Goal: Information Seeking & Learning: Learn about a topic

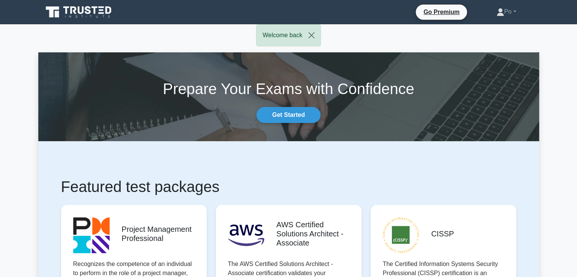
click at [432, 16] on link "Go Premium" at bounding box center [441, 11] width 45 height 9
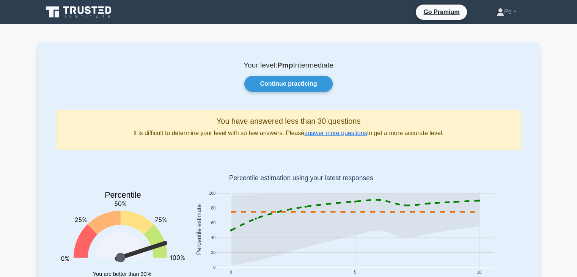
click at [406, 89] on div "Continue practicing" at bounding box center [288, 84] width 473 height 16
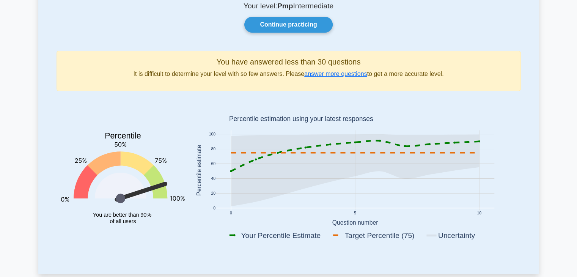
scroll to position [76, 0]
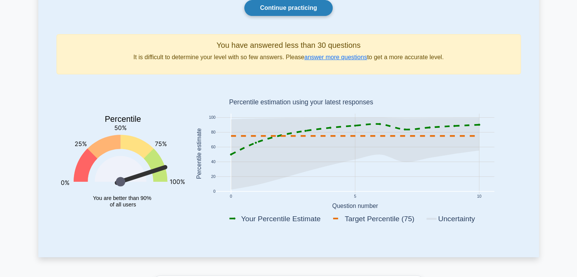
click at [271, 12] on link "Continue practicing" at bounding box center [288, 8] width 88 height 16
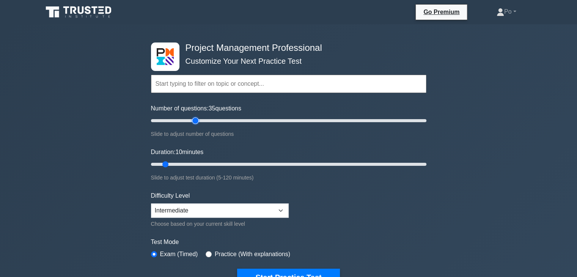
click at [196, 122] on input "Number of questions: 35 questions" at bounding box center [288, 120] width 275 height 9
type input "30"
click at [191, 122] on input "Number of questions: 30 questions" at bounding box center [288, 120] width 275 height 9
click at [179, 164] on input "Duration: 15 minutes" at bounding box center [288, 164] width 275 height 9
click at [182, 165] on input "Duration: 15 minutes" at bounding box center [288, 164] width 275 height 9
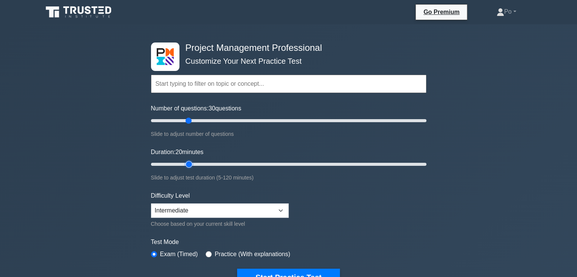
type input "20"
click at [186, 165] on input "Duration: 20 minutes" at bounding box center [288, 164] width 275 height 9
click at [282, 209] on select "Beginner Intermediate Expert" at bounding box center [220, 210] width 138 height 14
click at [338, 224] on form "Topics Scope Management Time Management Cost Management Quality Management Risk…" at bounding box center [288, 169] width 275 height 234
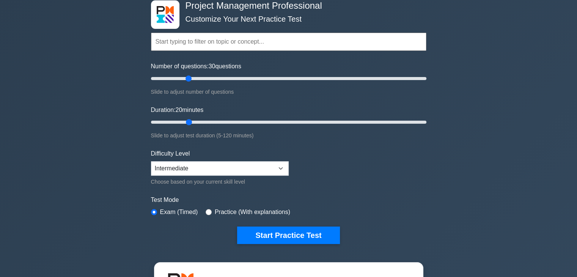
scroll to position [45, 0]
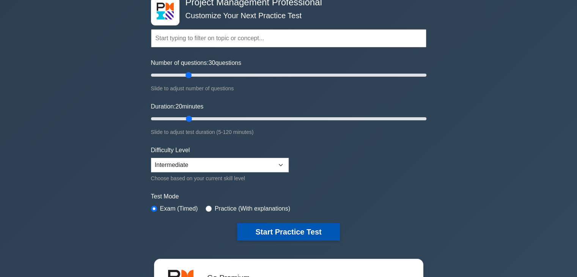
click at [267, 231] on button "Start Practice Test" at bounding box center [288, 231] width 102 height 17
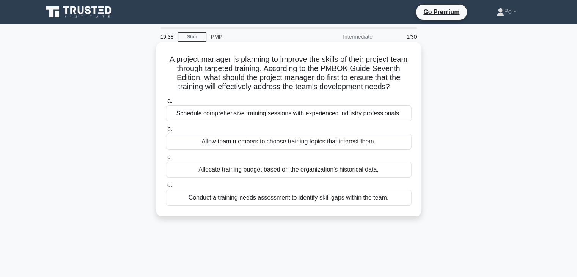
click at [383, 149] on div "Allow team members to choose training topics that interest them." at bounding box center [289, 141] width 246 height 16
click at [166, 132] on input "b. Allow team members to choose training topics that interest them." at bounding box center [166, 129] width 0 height 5
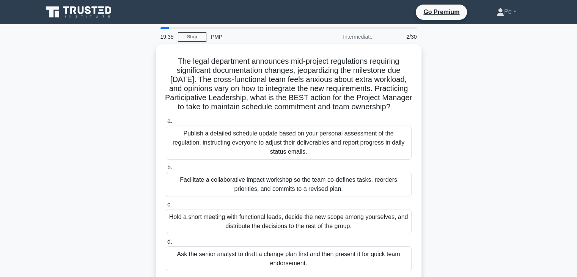
click at [498, 196] on div "The legal department announces mid-project regulations requiring significant do…" at bounding box center [288, 167] width 500 height 246
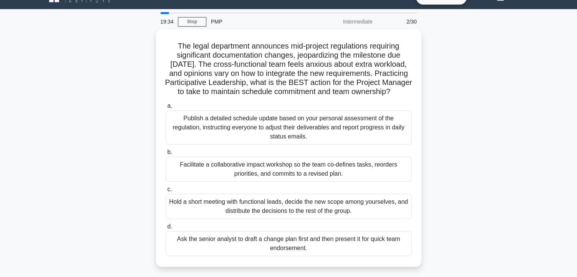
scroll to position [30, 0]
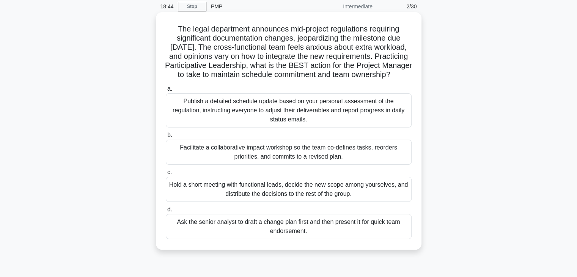
click at [377, 162] on div "Facilitate a collaborative impact workshop so the team co-defines tasks, reorde…" at bounding box center [289, 152] width 246 height 25
click at [166, 138] on input "b. Facilitate a collaborative impact workshop so the team co-defines tasks, reo…" at bounding box center [166, 135] width 0 height 5
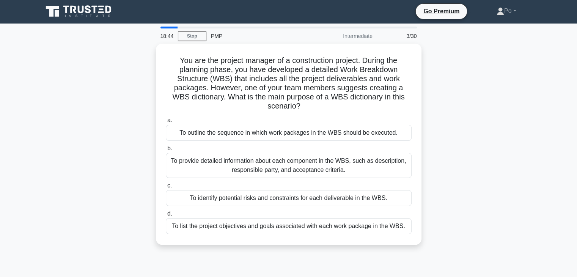
scroll to position [0, 0]
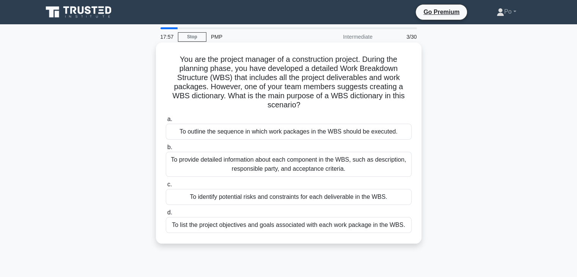
click at [388, 164] on div "To provide detailed information about each component in the WBS, such as descri…" at bounding box center [289, 164] width 246 height 25
click at [166, 150] on input "b. To provide detailed information about each component in the WBS, such as des…" at bounding box center [166, 147] width 0 height 5
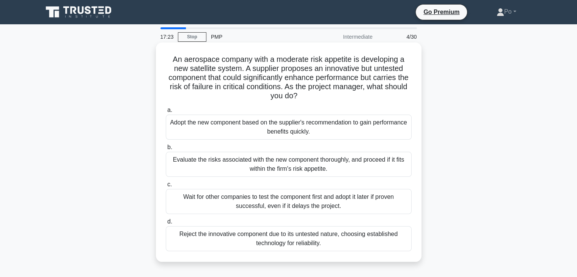
click at [372, 165] on div "Evaluate the risks associated with the new component thoroughly, and proceed if…" at bounding box center [289, 164] width 246 height 25
click at [166, 150] on input "b. Evaluate the risks associated with the new component thoroughly, and proceed…" at bounding box center [166, 147] width 0 height 5
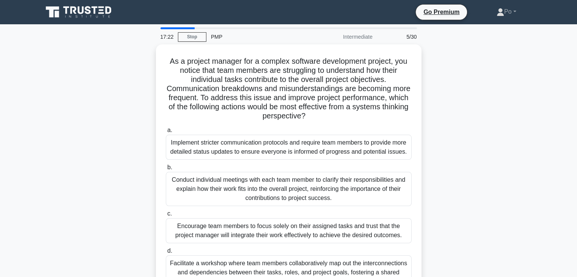
click at [441, 171] on div "As a project manager for a complex software development project, you notice tha…" at bounding box center [288, 176] width 500 height 265
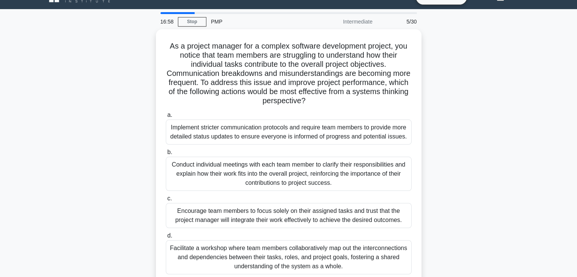
scroll to position [30, 0]
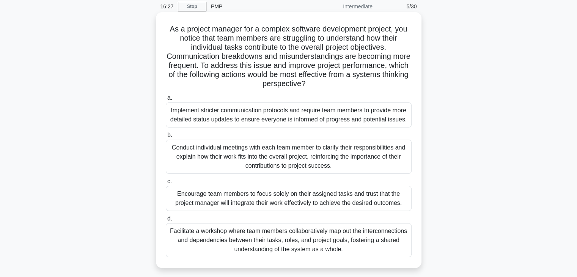
click at [362, 228] on div "Facilitate a workshop where team members collaboratively map out the interconne…" at bounding box center [289, 240] width 246 height 34
click at [166, 221] on input "d. Facilitate a workshop where team members collaboratively map out the interco…" at bounding box center [166, 218] width 0 height 5
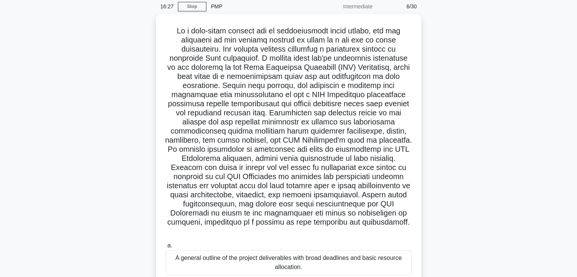
scroll to position [0, 0]
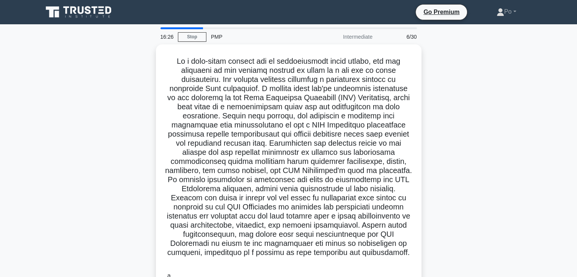
click at [484, 203] on div ".spinner_0XTQ{transform-origin:center;animation:spinner_y6GP .75s linear infini…" at bounding box center [288, 240] width 500 height 392
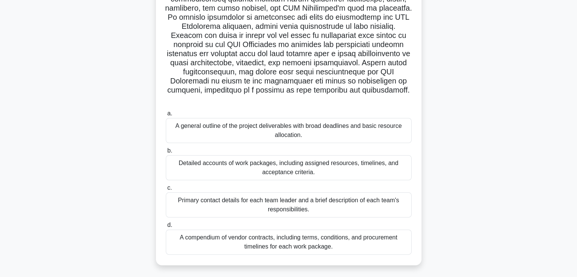
scroll to position [163, 0]
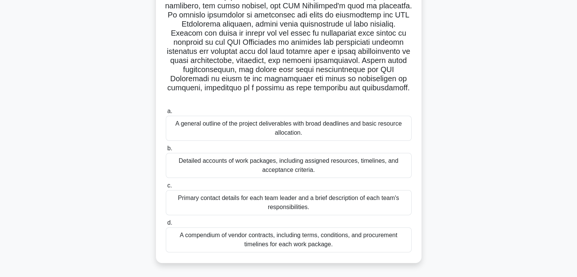
click at [371, 162] on div "Detailed accounts of work packages, including assigned resources, timelines, an…" at bounding box center [289, 165] width 246 height 25
click at [166, 151] on input "b. Detailed accounts of work packages, including assigned resources, timelines,…" at bounding box center [166, 148] width 0 height 5
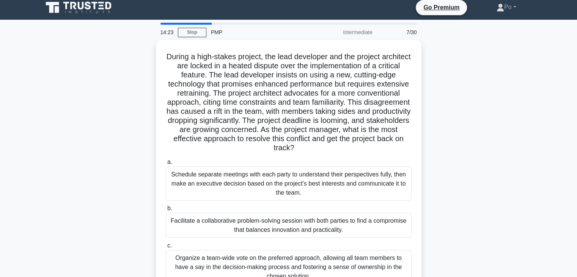
scroll to position [0, 0]
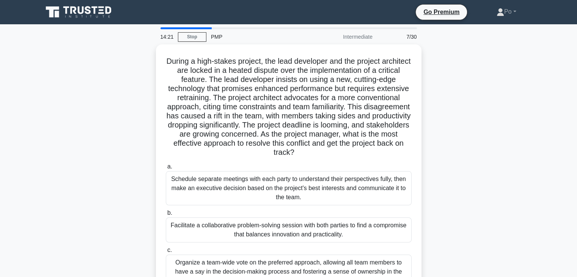
click at [472, 168] on div "During a high-stakes project, the lead developer and the project architect are …" at bounding box center [288, 194] width 500 height 301
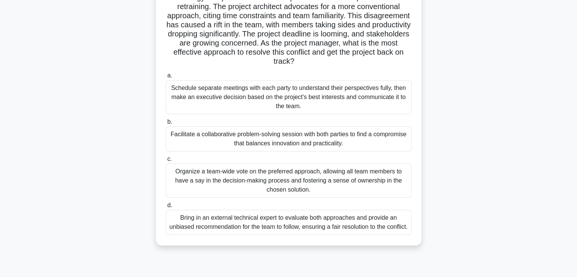
scroll to position [106, 0]
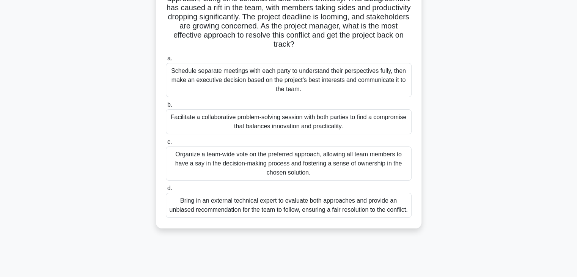
click at [384, 121] on div "Facilitate a collaborative problem-solving session with both parties to find a …" at bounding box center [289, 121] width 246 height 25
click at [166, 107] on input "b. Facilitate a collaborative problem-solving session with both parties to find…" at bounding box center [166, 104] width 0 height 5
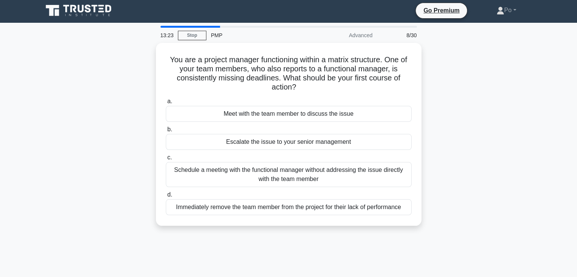
scroll to position [0, 0]
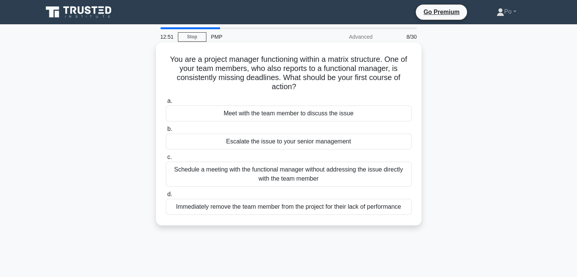
click at [362, 115] on div "Meet with the team member to discuss the issue" at bounding box center [289, 113] width 246 height 16
click at [166, 104] on input "a. Meet with the team member to discuss the issue" at bounding box center [166, 101] width 0 height 5
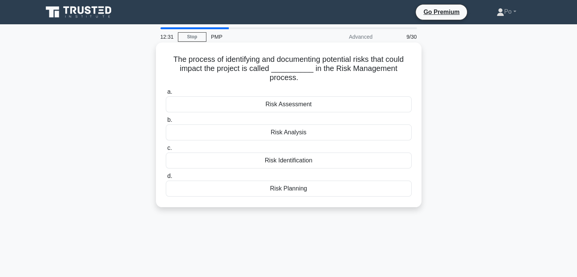
click at [356, 105] on div "Risk Assessment" at bounding box center [289, 104] width 246 height 16
click at [166, 94] on input "a. Risk Assessment" at bounding box center [166, 91] width 0 height 5
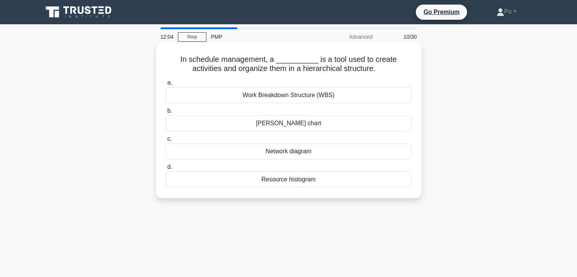
click at [380, 123] on div "Gantt chart" at bounding box center [289, 123] width 246 height 16
click at [166, 113] on input "b. Gantt chart" at bounding box center [166, 110] width 0 height 5
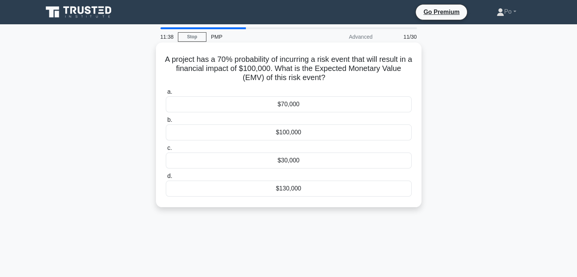
click at [372, 105] on div "$70,000" at bounding box center [289, 104] width 246 height 16
click at [166, 94] on input "a. $70,000" at bounding box center [166, 91] width 0 height 5
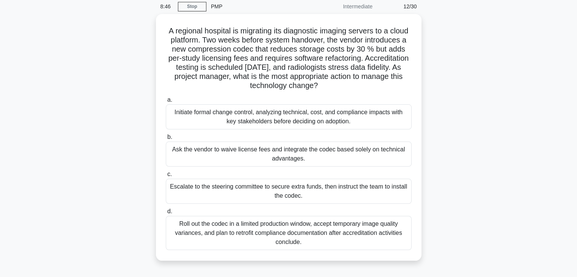
scroll to position [45, 0]
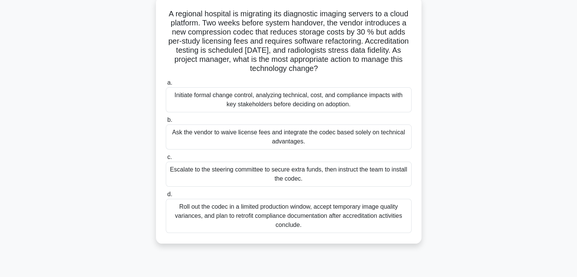
click at [372, 97] on div "Initiate formal change control, analyzing technical, cost, and compliance impac…" at bounding box center [289, 99] width 246 height 25
click at [166, 85] on input "a. Initiate formal change control, analyzing technical, cost, and compliance im…" at bounding box center [166, 82] width 0 height 5
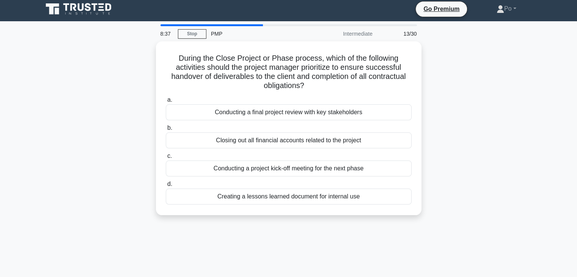
scroll to position [0, 0]
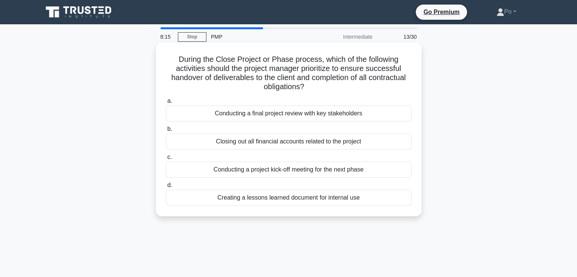
click at [376, 114] on div "Conducting a final project review with key stakeholders" at bounding box center [289, 113] width 246 height 16
click at [166, 104] on input "a. Conducting a final project review with key stakeholders" at bounding box center [166, 101] width 0 height 5
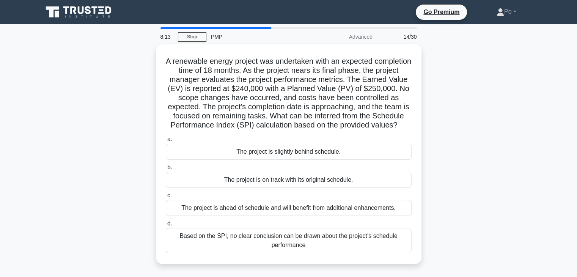
click at [440, 152] on div "A renewable energy project was undertaken with an expected completion time of 1…" at bounding box center [288, 158] width 500 height 228
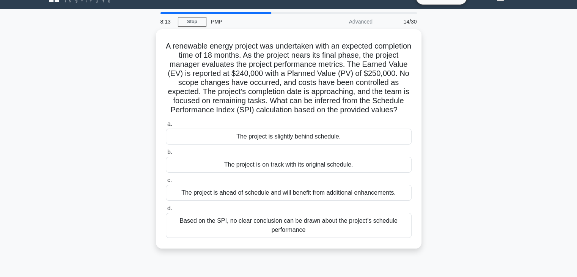
scroll to position [30, 0]
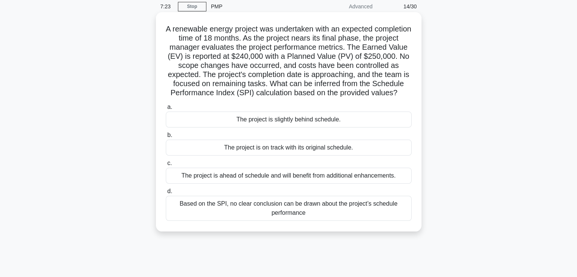
click at [352, 127] on div "The project is slightly behind schedule." at bounding box center [289, 119] width 246 height 16
click at [166, 110] on input "a. The project is slightly behind schedule." at bounding box center [166, 107] width 0 height 5
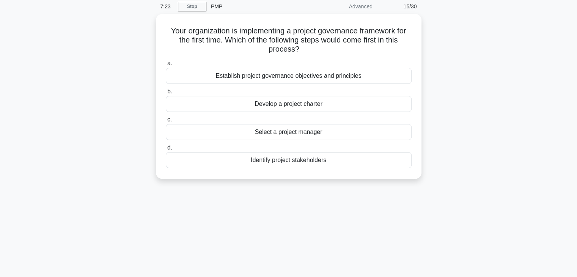
scroll to position [0, 0]
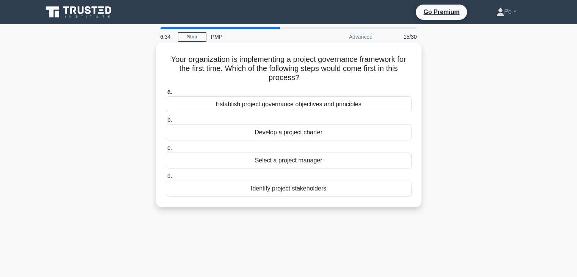
click at [365, 107] on div "Establish project governance objectives and principles" at bounding box center [289, 104] width 246 height 16
click at [166, 94] on input "a. Establish project governance objectives and principles" at bounding box center [166, 91] width 0 height 5
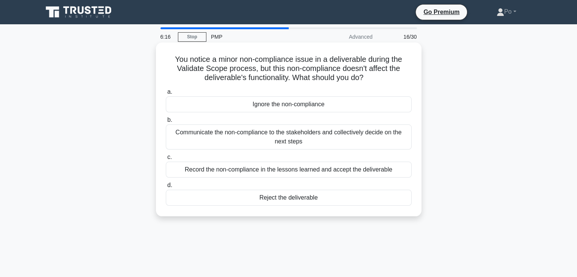
click at [324, 197] on div "Reject the deliverable" at bounding box center [289, 198] width 246 height 16
click at [166, 188] on input "d. Reject the deliverable" at bounding box center [166, 185] width 0 height 5
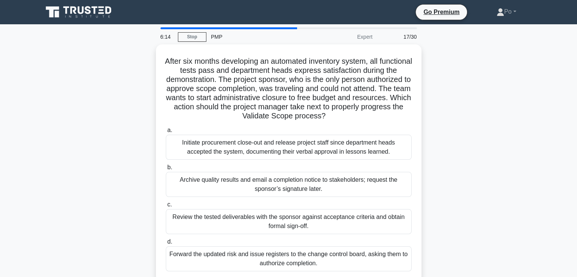
click at [444, 168] on div "After six months developing an automated inventory system, all functional tests…" at bounding box center [288, 167] width 500 height 246
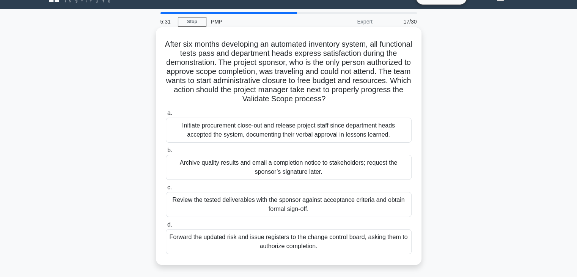
click at [359, 204] on div "Review the tested deliverables with the sponsor against acceptance criteria and…" at bounding box center [289, 204] width 246 height 25
click at [166, 190] on input "c. Review the tested deliverables with the sponsor against acceptance criteria …" at bounding box center [166, 187] width 0 height 5
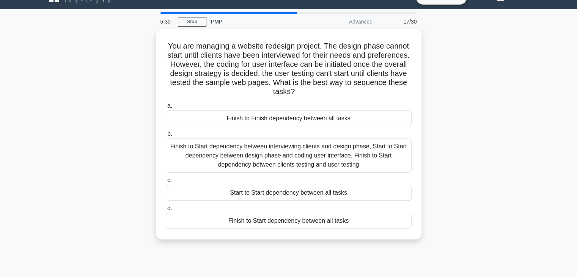
scroll to position [0, 0]
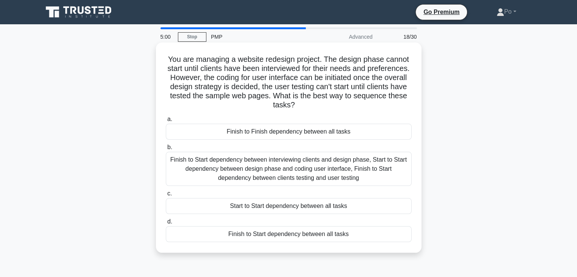
click at [362, 166] on div "Finish to Start dependency between interviewing clients and design phase, Start…" at bounding box center [289, 169] width 246 height 34
click at [166, 150] on input "b. Finish to Start dependency between interviewing clients and design phase, St…" at bounding box center [166, 147] width 0 height 5
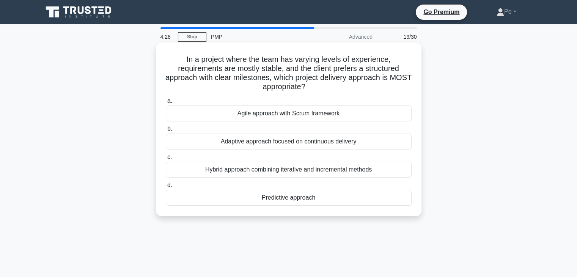
click at [349, 171] on div "Hybrid approach combining iterative and incremental methods" at bounding box center [289, 170] width 246 height 16
click at [166, 160] on input "c. Hybrid approach combining iterative and incremental methods" at bounding box center [166, 157] width 0 height 5
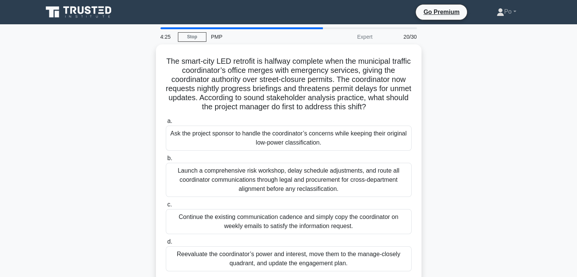
click at [443, 202] on div "The smart-city LED retrofit is halfway complete when the municipal traffic coor…" at bounding box center [288, 167] width 500 height 246
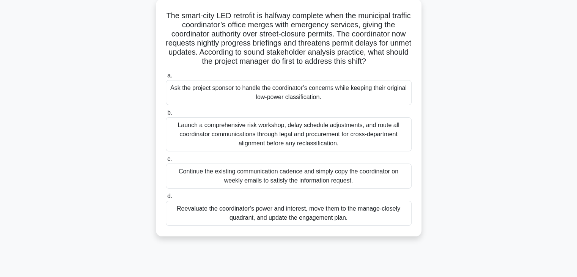
scroll to position [30, 0]
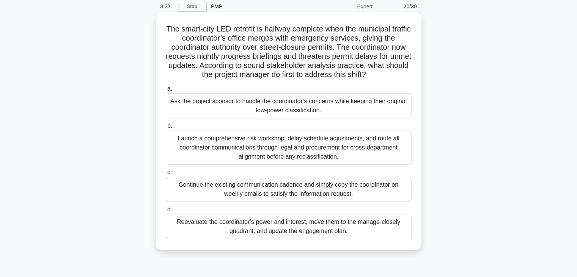
click at [367, 157] on div "Launch a comprehensive risk workshop, delay schedule adjustments, and route all…" at bounding box center [289, 147] width 246 height 34
click at [166, 129] on input "b. Launch a comprehensive risk workshop, delay schedule adjustments, and route …" at bounding box center [166, 126] width 0 height 5
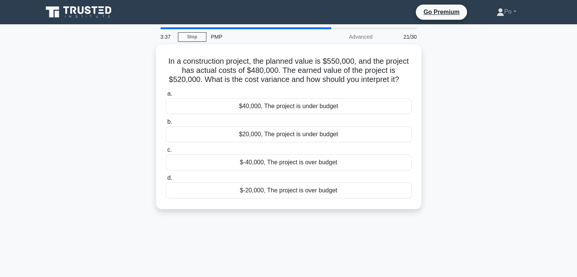
scroll to position [0, 0]
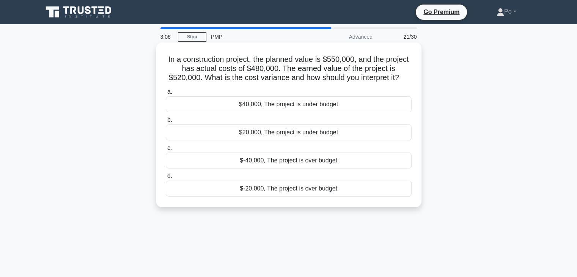
click at [352, 108] on div "$40,000, The project is under budget" at bounding box center [289, 104] width 246 height 16
click at [166, 94] on input "a. $40,000, The project is under budget" at bounding box center [166, 91] width 0 height 5
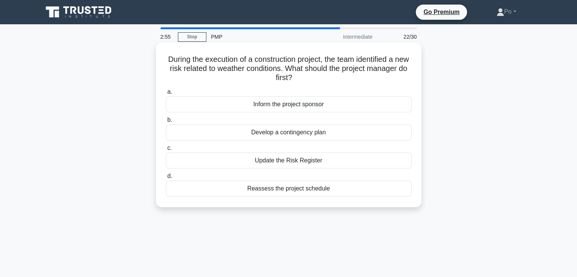
click at [334, 162] on div "Update the Risk Register" at bounding box center [289, 160] width 246 height 16
click at [166, 151] on input "c. Update the Risk Register" at bounding box center [166, 148] width 0 height 5
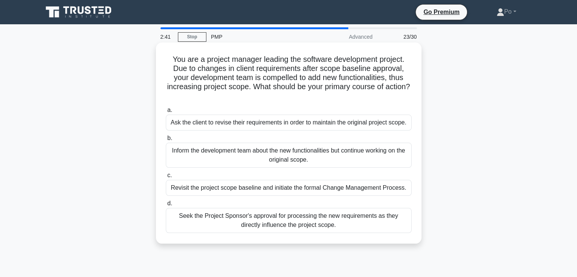
click at [317, 193] on div "Revisit the project scope baseline and initiate the formal Change Management Pr…" at bounding box center [289, 188] width 246 height 16
click at [166, 178] on input "c. Revisit the project scope baseline and initiate the formal Change Management…" at bounding box center [166, 175] width 0 height 5
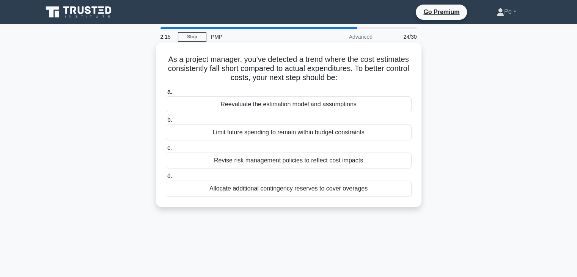
click at [315, 105] on div "Reevaluate the estimation model and assumptions" at bounding box center [289, 104] width 246 height 16
click at [166, 94] on input "a. Reevaluate the estimation model and assumptions" at bounding box center [166, 91] width 0 height 5
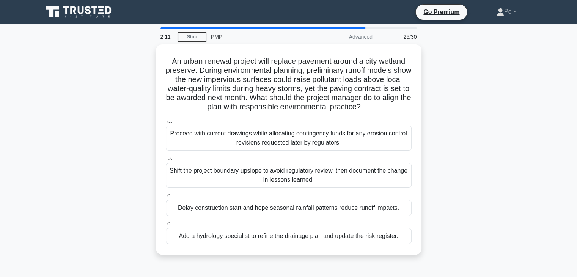
click at [450, 183] on div "An urban renewal project will replace pavement around a city wetland preserve. …" at bounding box center [288, 153] width 500 height 219
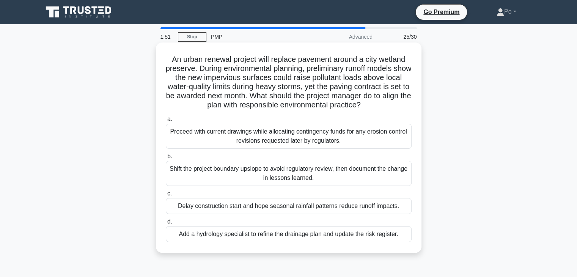
click at [331, 235] on div "Add a hydrology specialist to refine the drainage plan and update the risk regi…" at bounding box center [289, 234] width 246 height 16
click at [166, 224] on input "d. Add a hydrology specialist to refine the drainage plan and update the risk r…" at bounding box center [166, 221] width 0 height 5
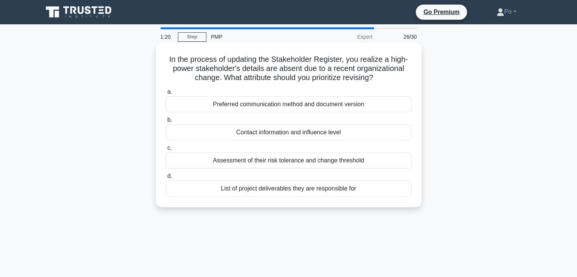
click at [347, 134] on div "Contact information and influence level" at bounding box center [289, 132] width 246 height 16
click at [166, 122] on input "b. Contact information and influence level" at bounding box center [166, 120] width 0 height 5
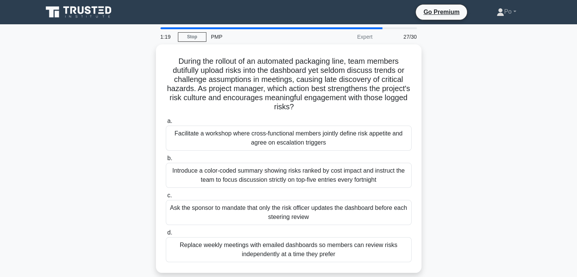
click at [426, 185] on div "During the rollout of an automated packaging line, team members dutifully uploa…" at bounding box center [288, 162] width 500 height 237
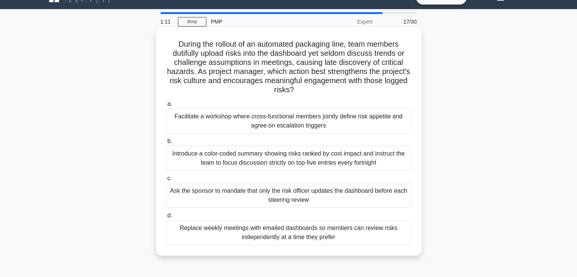
click at [353, 119] on div "Facilitate a workshop where cross-functional members jointly define risk appeti…" at bounding box center [289, 120] width 246 height 25
click at [166, 107] on input "a. Facilitate a workshop where cross-functional members jointly define risk app…" at bounding box center [166, 104] width 0 height 5
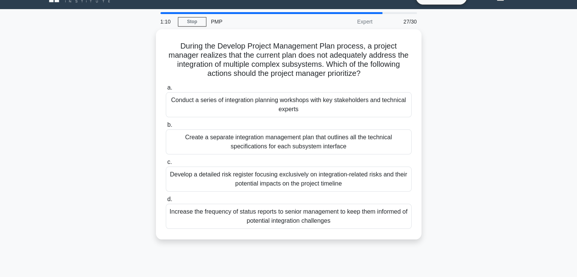
scroll to position [0, 0]
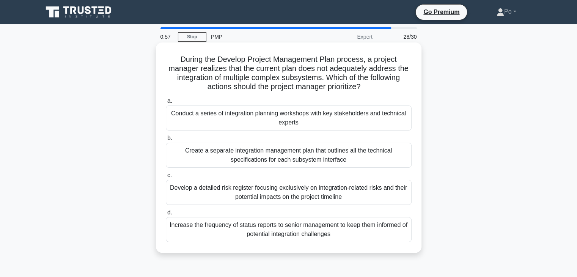
click at [264, 126] on div "Conduct a series of integration planning workshops with key stakeholders and te…" at bounding box center [289, 117] width 246 height 25
click at [166, 104] on input "a. Conduct a series of integration planning workshops with key stakeholders and…" at bounding box center [166, 101] width 0 height 5
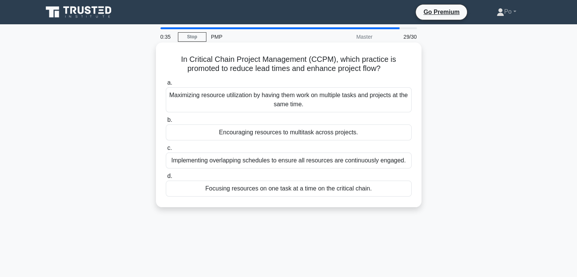
click at [315, 165] on div "Implementing overlapping schedules to ensure all resources are continuously eng…" at bounding box center [289, 160] width 246 height 16
click at [166, 151] on input "c. Implementing overlapping schedules to ensure all resources are continuously …" at bounding box center [166, 148] width 0 height 5
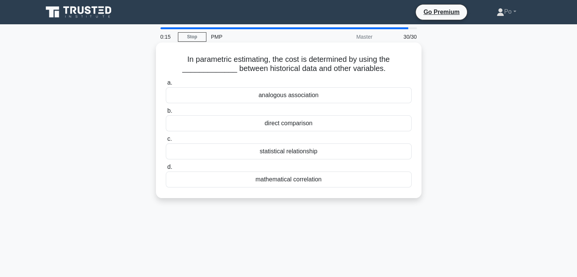
click at [319, 154] on div "statistical relationship" at bounding box center [289, 151] width 246 height 16
click at [166, 141] on input "c. statistical relationship" at bounding box center [166, 138] width 0 height 5
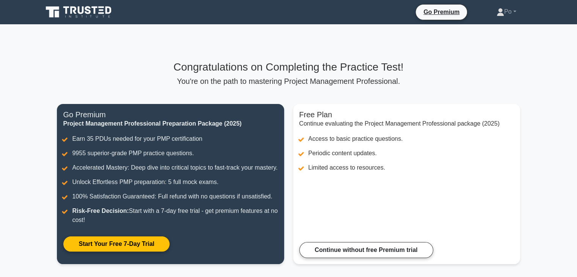
click at [544, 111] on main "Congratulations on Completing the Practice Test! You're on the path to masterin…" at bounding box center [288, 166] width 577 height 285
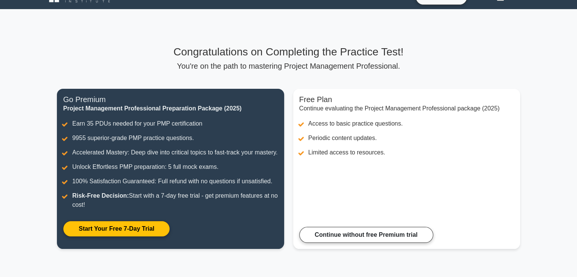
scroll to position [45, 0]
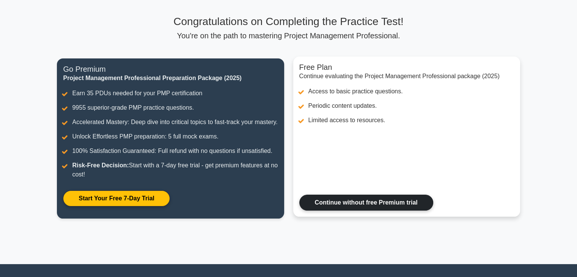
click at [361, 210] on link "Continue without free Premium trial" at bounding box center [366, 203] width 134 height 16
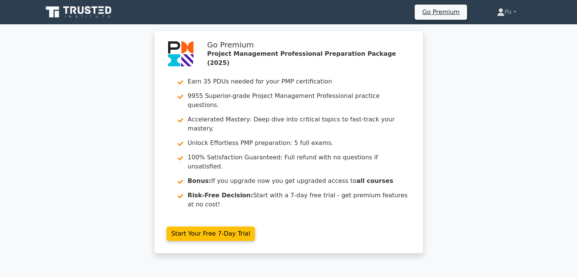
click at [471, 225] on div "Go Premium Project Management Professional Preparation Package (2025) Earn 35 P…" at bounding box center [288, 146] width 577 height 232
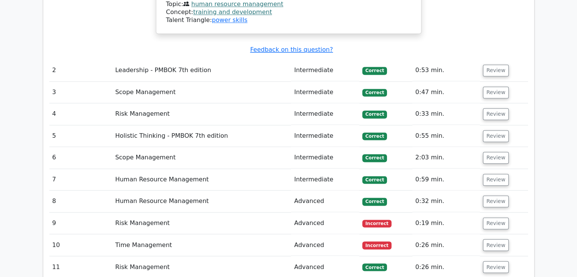
scroll to position [1213, 0]
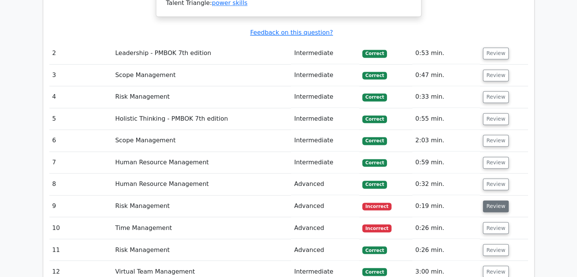
click at [493, 200] on button "Review" at bounding box center [496, 206] width 26 height 12
click at [490, 200] on button "Review" at bounding box center [496, 206] width 26 height 12
click at [136, 195] on td "Risk Management" at bounding box center [201, 206] width 179 height 22
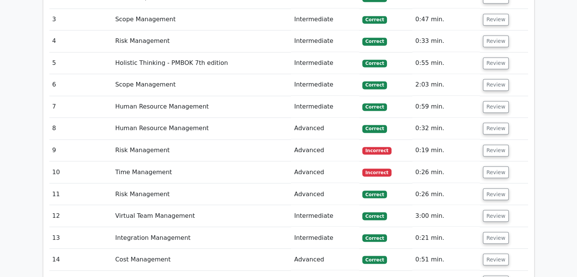
scroll to position [1289, 0]
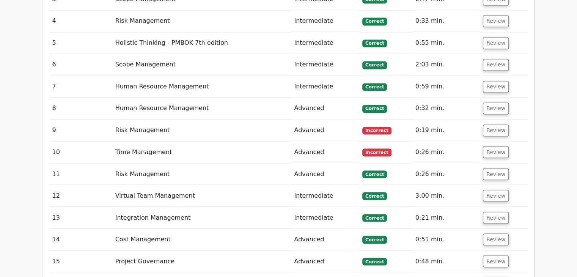
click at [318, 119] on td "Advanced" at bounding box center [325, 130] width 68 height 22
click at [494, 124] on button "Review" at bounding box center [496, 130] width 26 height 12
click at [493, 146] on button "Review" at bounding box center [496, 152] width 26 height 12
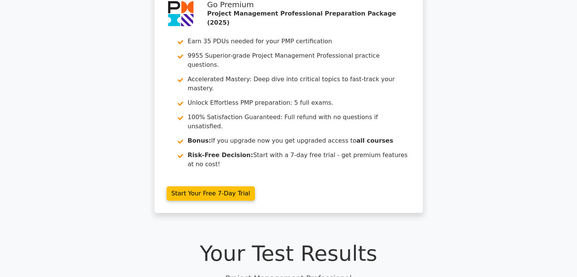
scroll to position [0, 0]
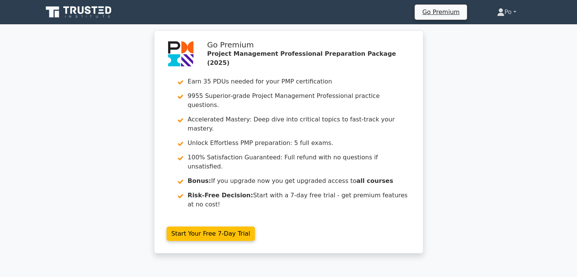
click at [513, 17] on link "Po" at bounding box center [507, 12] width 56 height 15
click at [473, 148] on div "Go Premium Project Management Professional Preparation Package (2025) Earn 35 P…" at bounding box center [288, 146] width 577 height 232
click at [532, 196] on div "Go Premium Project Management Professional Preparation Package (2025) Earn 35 P…" at bounding box center [288, 146] width 577 height 232
click at [460, 155] on div "Go Premium Project Management Professional Preparation Package (2025) Earn 35 P…" at bounding box center [288, 146] width 577 height 232
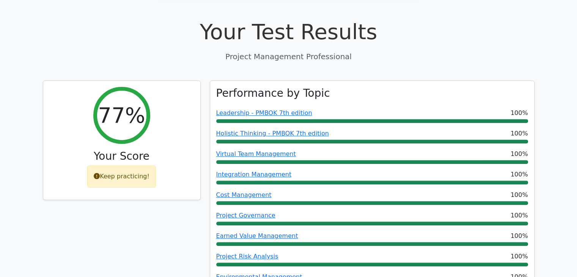
scroll to position [254, 0]
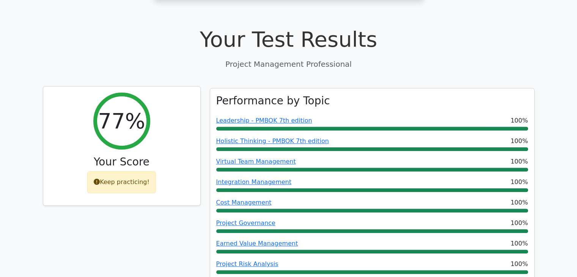
click at [99, 179] on icon at bounding box center [97, 182] width 6 height 6
drag, startPoint x: 99, startPoint y: 147, endPoint x: 134, endPoint y: 142, distance: 35.6
click at [134, 171] on div "Keep practicing!" at bounding box center [121, 182] width 69 height 22
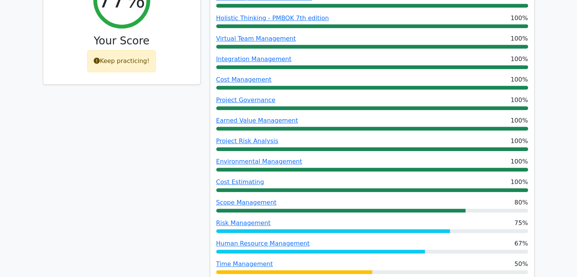
scroll to position [421, 0]
